Goal: Find specific page/section

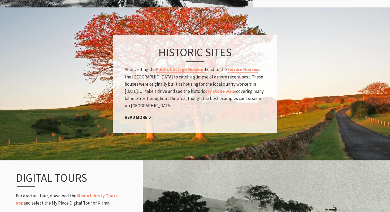
scroll to position [554, 0]
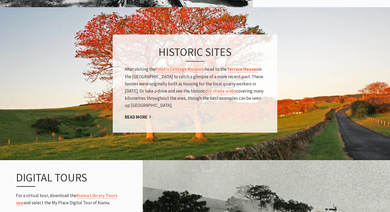
click at [242, 66] on link "Terrace Houses" at bounding box center [242, 69] width 31 height 6
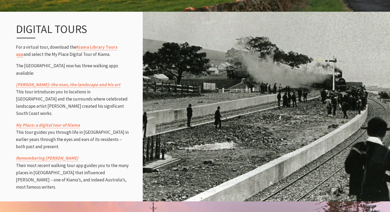
scroll to position [702, 0]
click at [59, 122] on link "My Place: a digital tour of Kiama" at bounding box center [48, 125] width 64 height 6
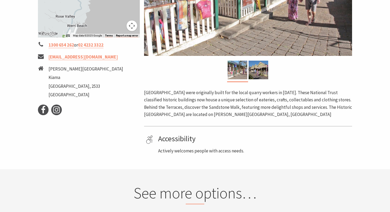
scroll to position [180, 0]
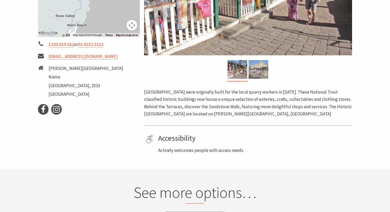
click at [254, 73] on img at bounding box center [259, 69] width 20 height 19
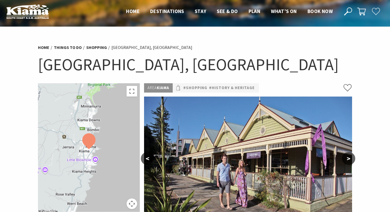
scroll to position [0, 0]
